Goal: Use online tool/utility: Utilize a website feature to perform a specific function

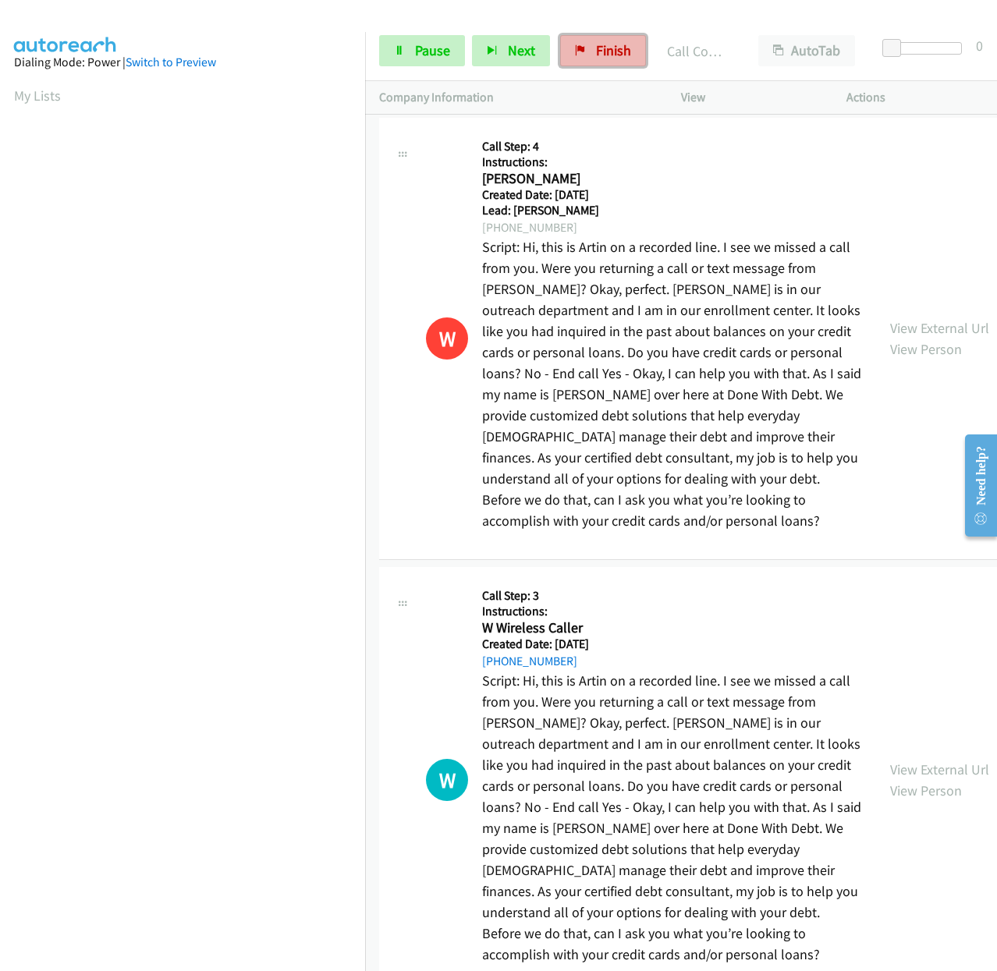
click at [618, 52] on span "Finish" at bounding box center [613, 50] width 35 height 18
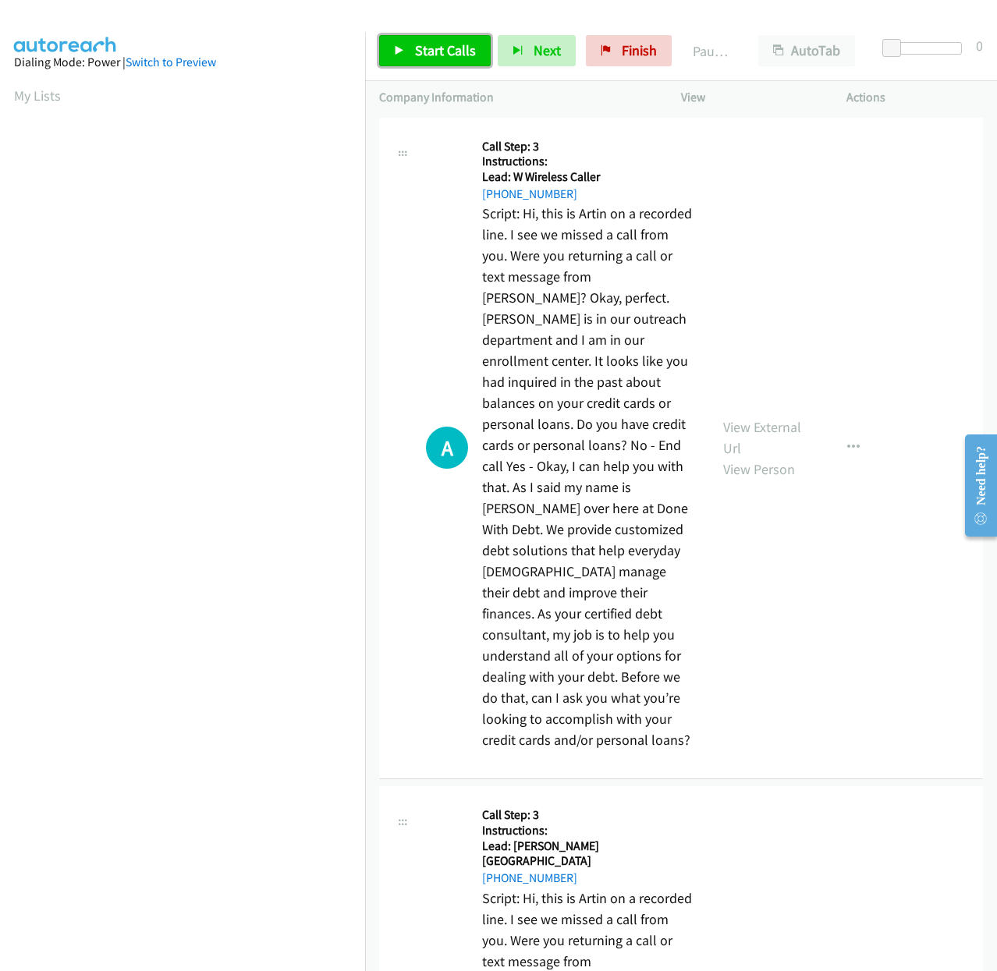
click at [459, 51] on span "Start Calls" at bounding box center [445, 50] width 61 height 18
click at [501, 53] on button "Next" at bounding box center [511, 50] width 78 height 31
click at [425, 59] on span "Pause" at bounding box center [432, 50] width 35 height 18
click at [433, 53] on span "Start Calls" at bounding box center [445, 50] width 61 height 18
click at [429, 51] on span "Pause" at bounding box center [432, 50] width 35 height 18
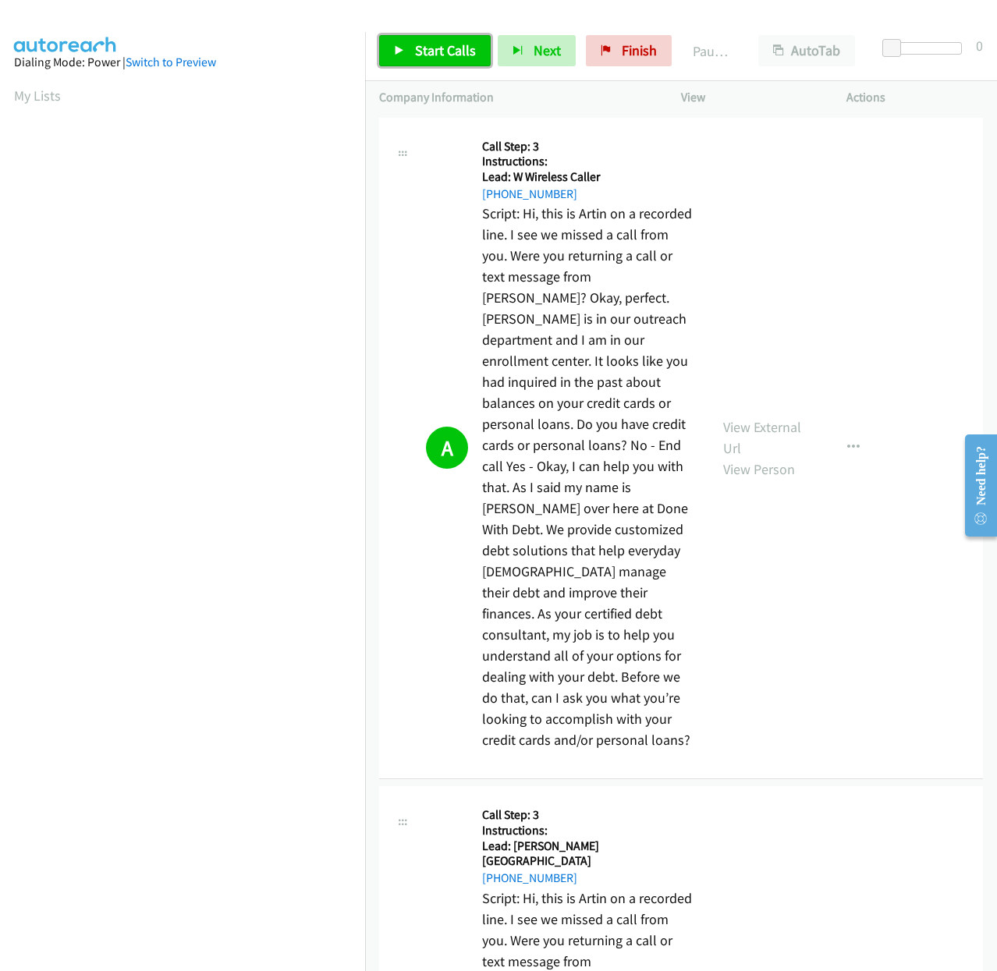
drag, startPoint x: 452, startPoint y: 47, endPoint x: 461, endPoint y: 51, distance: 9.4
click at [453, 48] on span "Start Calls" at bounding box center [445, 50] width 61 height 18
click at [490, 46] on icon "button" at bounding box center [492, 51] width 11 height 11
drag, startPoint x: 587, startPoint y: 54, endPoint x: 551, endPoint y: 30, distance: 43.3
click at [587, 54] on link "Finish" at bounding box center [603, 50] width 86 height 31
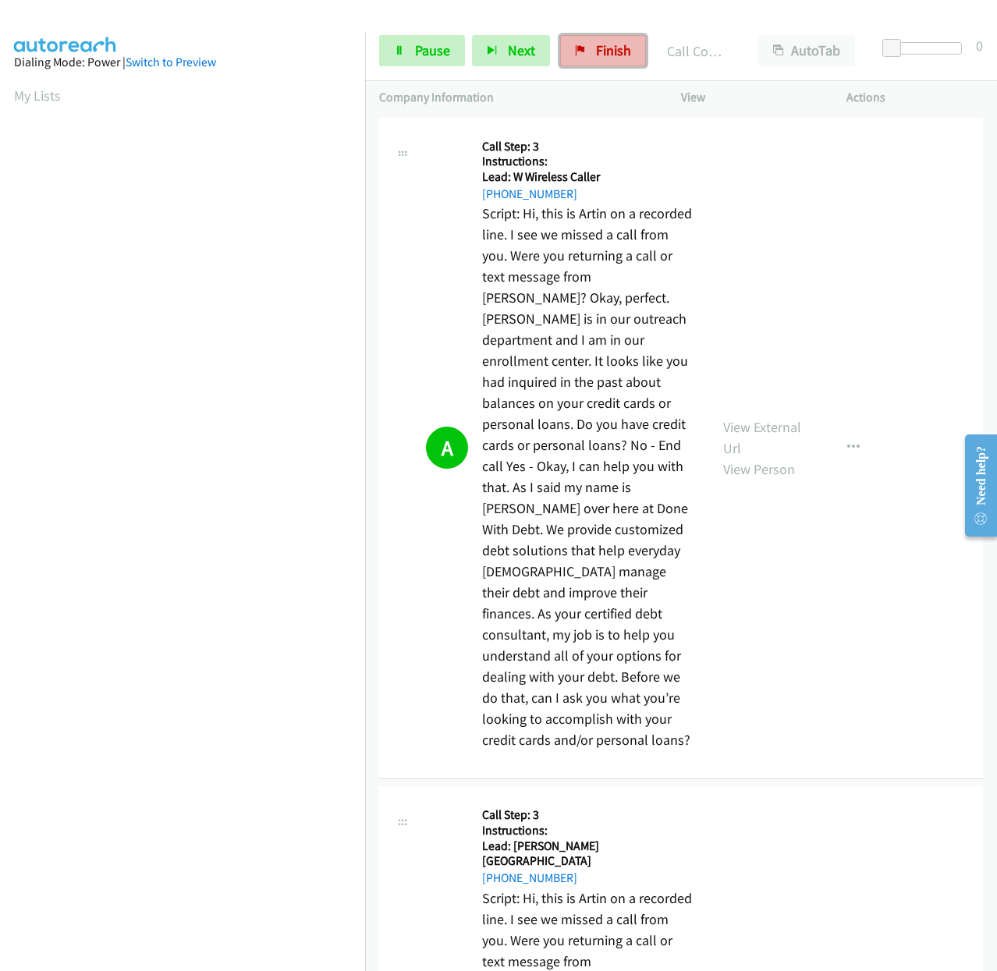
click at [575, 49] on icon at bounding box center [580, 51] width 11 height 11
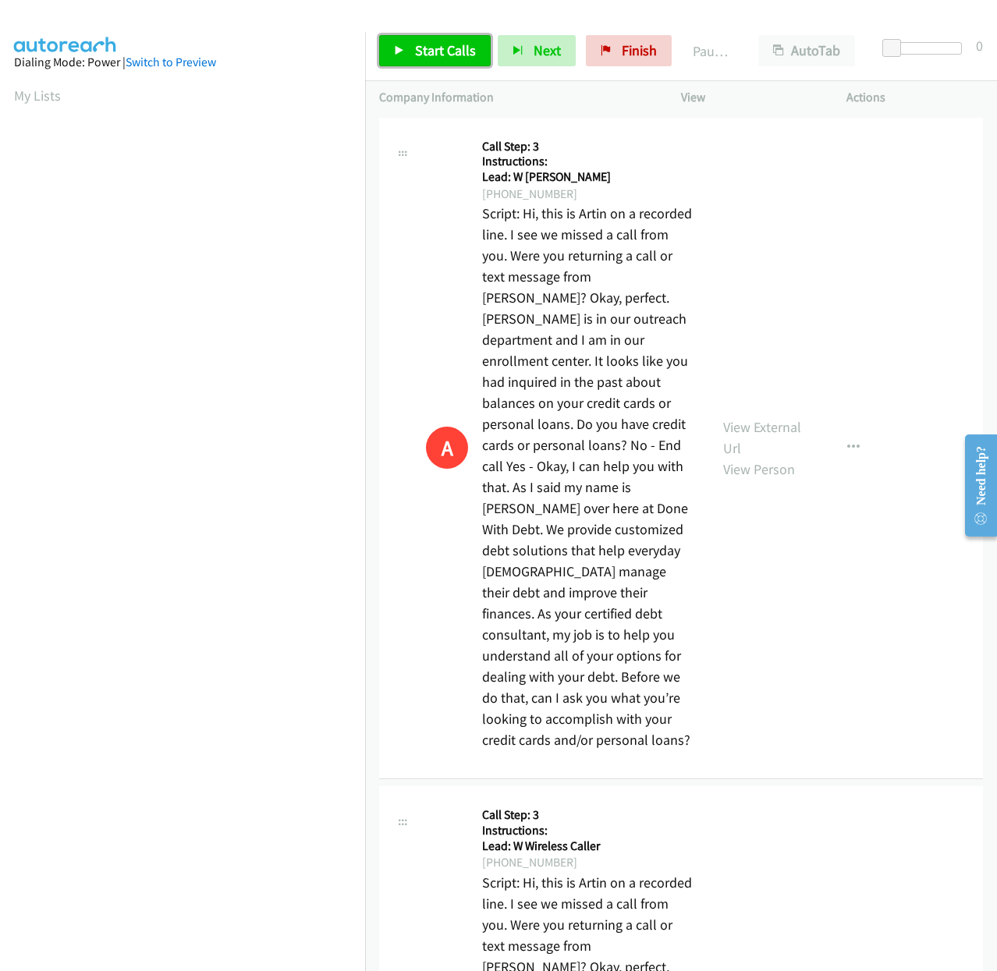
click at [456, 64] on link "Start Calls" at bounding box center [435, 50] width 112 height 31
click at [428, 58] on span "Pause" at bounding box center [432, 50] width 35 height 18
click at [428, 56] on span "Start Calls" at bounding box center [445, 50] width 61 height 18
click at [484, 530] on div "A Callback Scheduled Call Step: 3 Instructions: America/New_York Lead: W Willia…" at bounding box center [544, 448] width 302 height 633
